Goal: Information Seeking & Learning: Learn about a topic

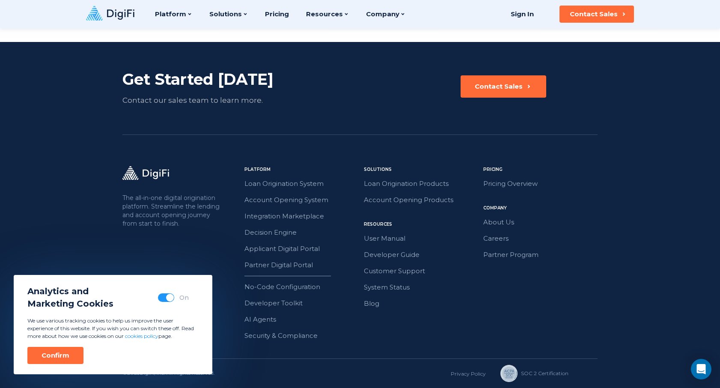
scroll to position [2389, 0]
click at [339, 128] on div "Get Started Today Contact our sales team to learn more. Contact Sales" at bounding box center [359, 88] width 475 height 92
click at [500, 225] on link "About Us" at bounding box center [540, 222] width 114 height 11
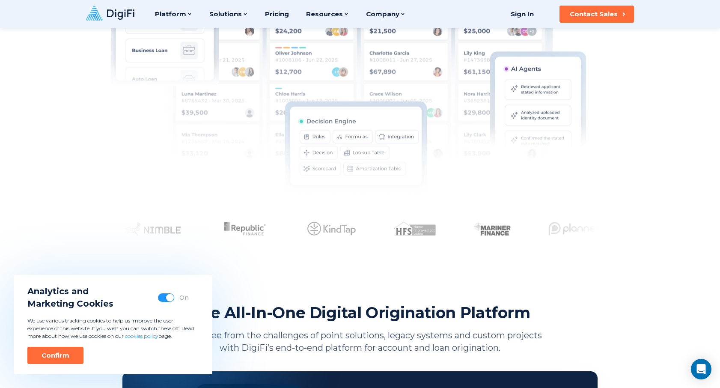
scroll to position [205, 0]
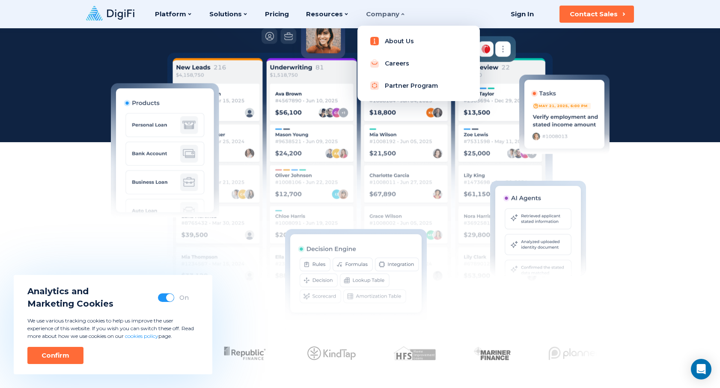
click at [387, 44] on link "About Us" at bounding box center [418, 41] width 109 height 17
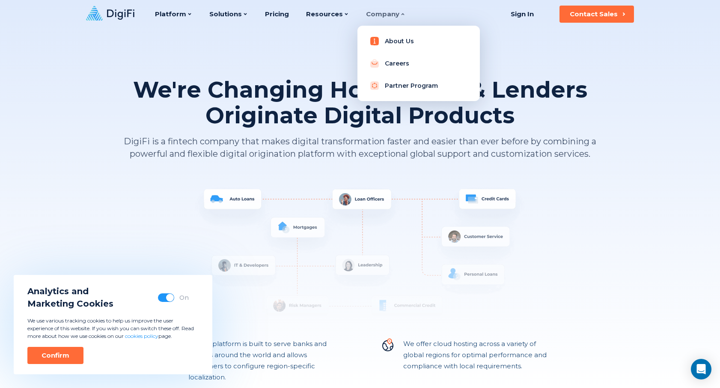
click at [397, 39] on link "About Us" at bounding box center [418, 41] width 109 height 17
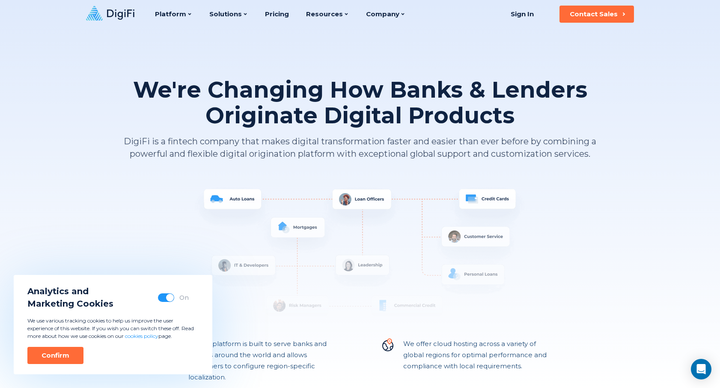
click at [227, 126] on h1 "We're Changing How Banks & Lenders Originate Digital Products" at bounding box center [359, 102] width 475 height 51
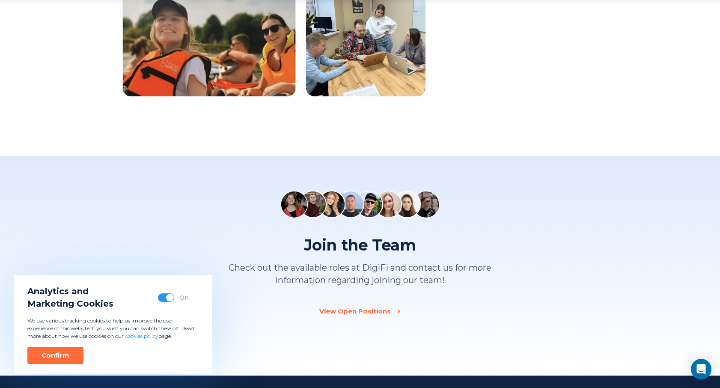
scroll to position [1033, 0]
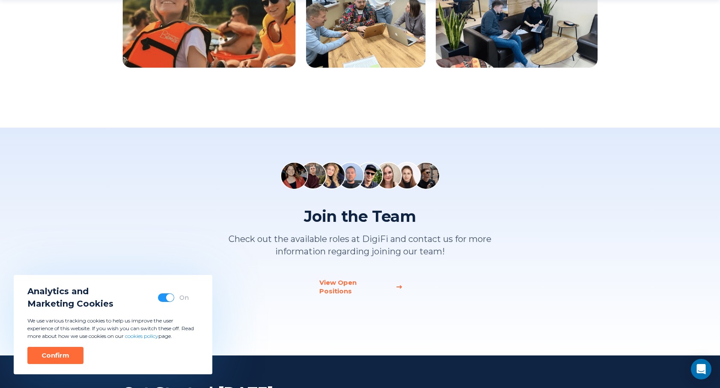
click at [376, 283] on div "View Open Positions" at bounding box center [354, 286] width 71 height 17
